Goal: Transaction & Acquisition: Purchase product/service

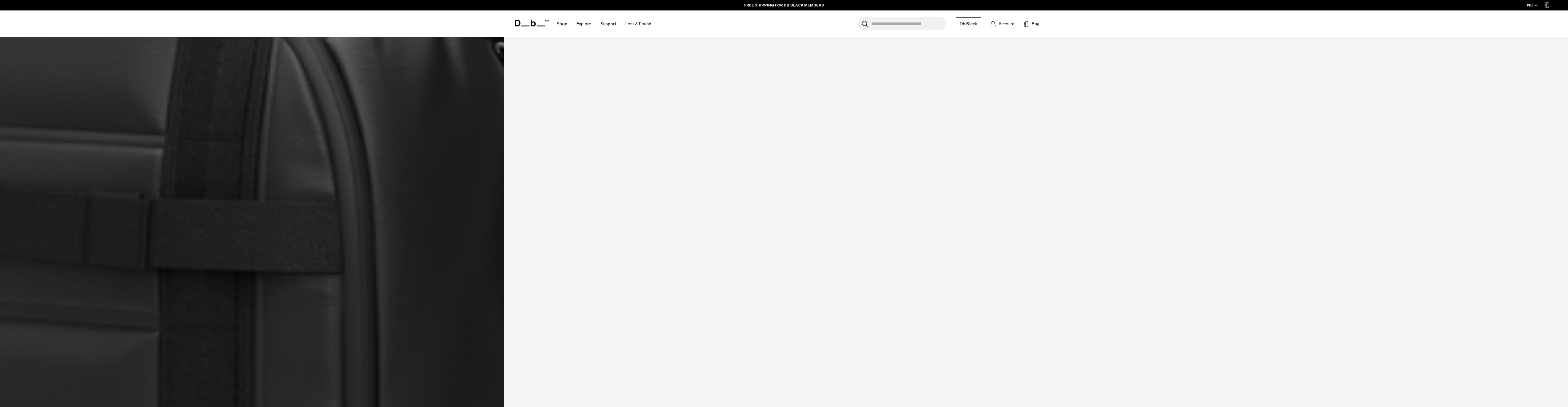
scroll to position [4404, 0]
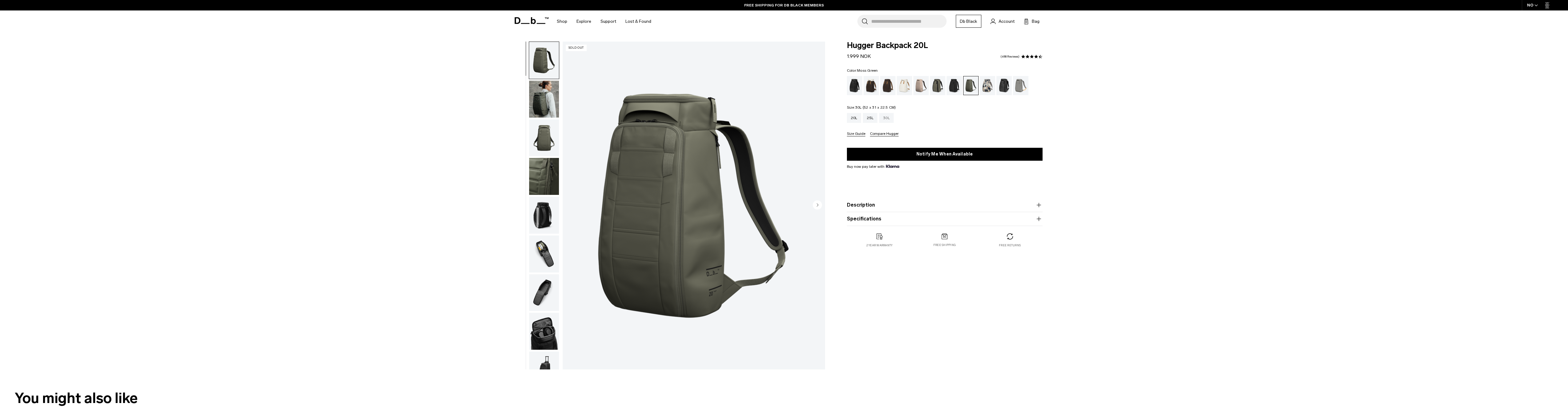
click at [887, 121] on div "30L" at bounding box center [887, 118] width 14 height 10
